Goal: Find specific page/section: Find specific page/section

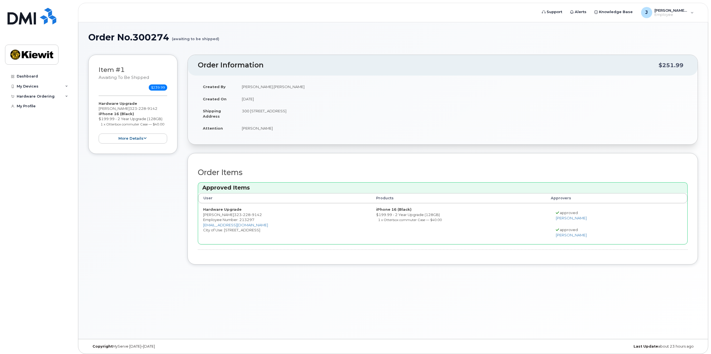
click at [211, 26] on div "Order No.300274 (awaiting to be shipped) × Share This Order If you want to allo…" at bounding box center [393, 180] width 630 height 317
click at [33, 55] on img at bounding box center [31, 55] width 43 height 16
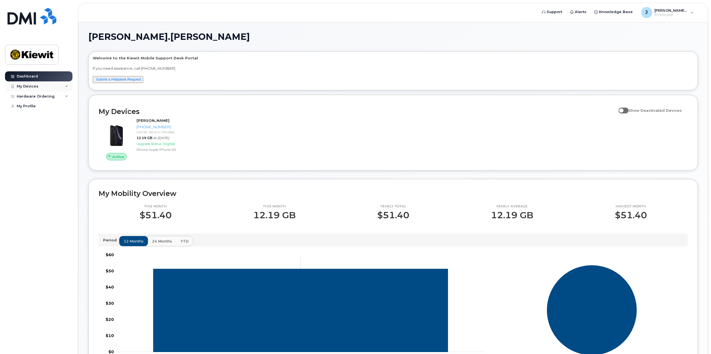
click at [28, 88] on div "My Devices" at bounding box center [28, 86] width 22 height 4
click at [44, 113] on div "([PERSON_NAME])" at bounding box center [51, 112] width 34 height 5
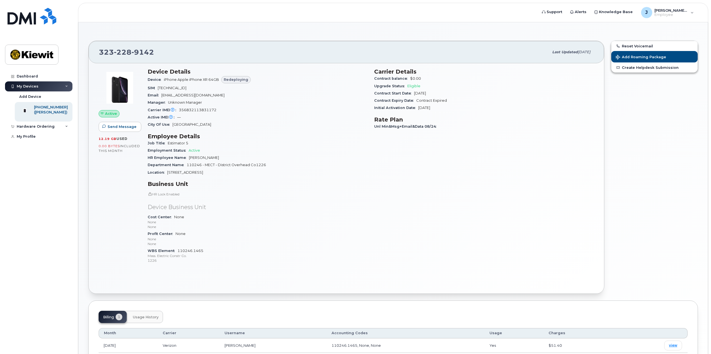
click at [682, 255] on div "Reset Voicemail Add Roaming Package Create Helpdesk Submission" at bounding box center [655, 167] width 94 height 260
